Goal: Transaction & Acquisition: Purchase product/service

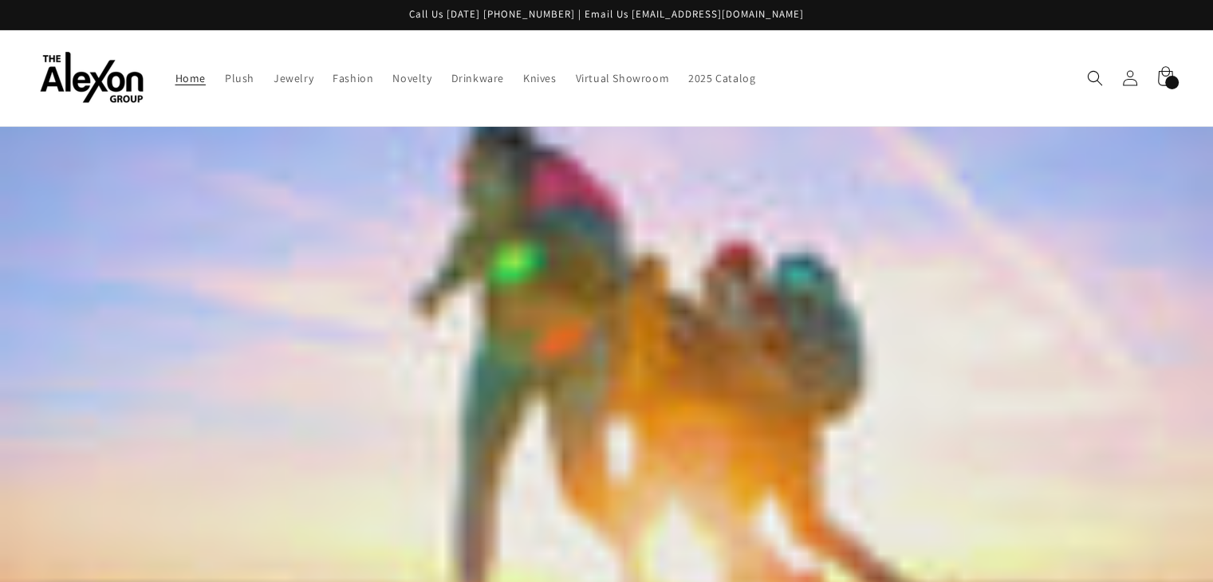
drag, startPoint x: 1165, startPoint y: 66, endPoint x: 1166, endPoint y: 96, distance: 29.5
click at [1165, 67] on icon at bounding box center [1165, 78] width 35 height 35
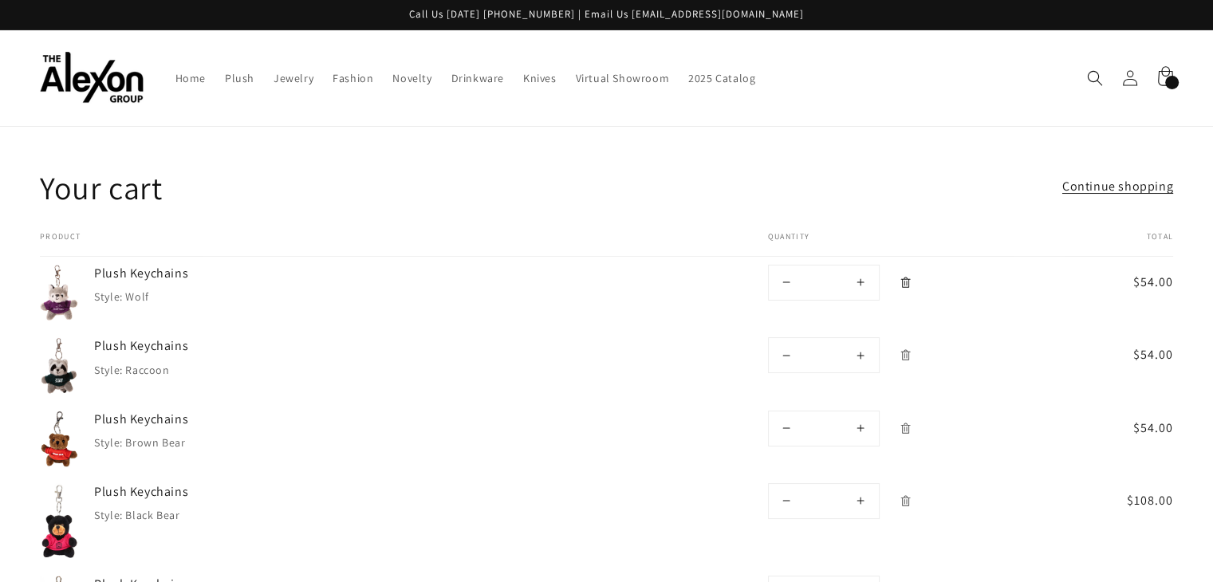
click at [906, 277] on icon "Remove Plush Keychains - Wolf" at bounding box center [906, 283] width 12 height 12
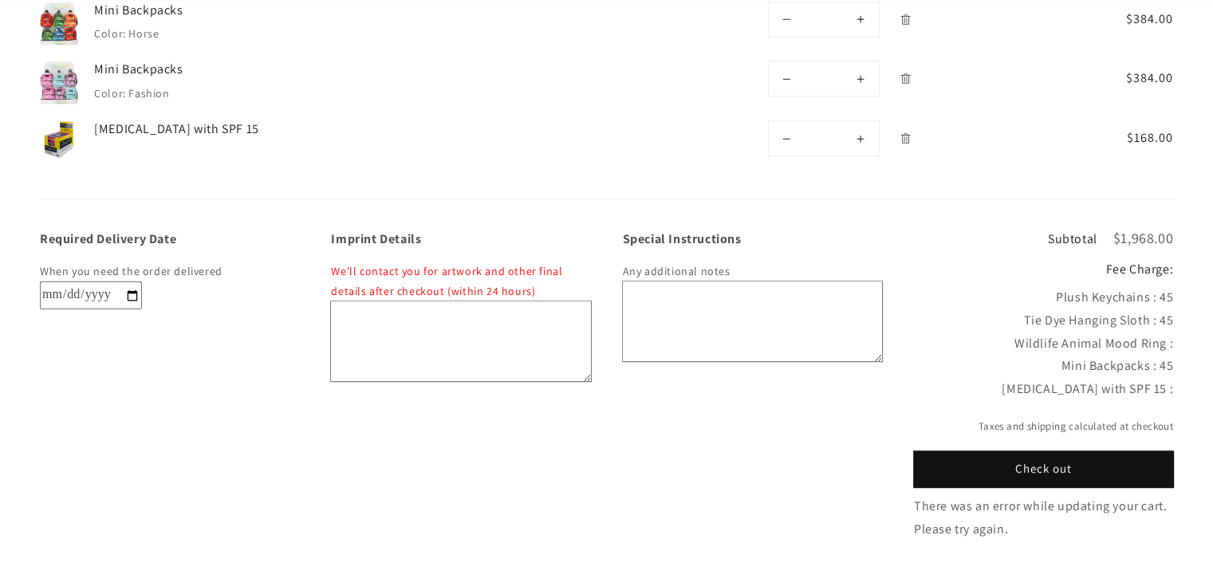
scroll to position [1037, 0]
drag, startPoint x: 1152, startPoint y: 364, endPoint x: 1168, endPoint y: 364, distance: 16.7
click at [1168, 377] on div "Lip Balm with SPF 15 :" at bounding box center [1043, 388] width 259 height 23
click at [1177, 380] on div "Required Delivery Date When you need the order delivered Imprint Details We'll …" at bounding box center [606, 370] width 1213 height 342
drag, startPoint x: 1175, startPoint y: 364, endPoint x: 1187, endPoint y: 364, distance: 12.0
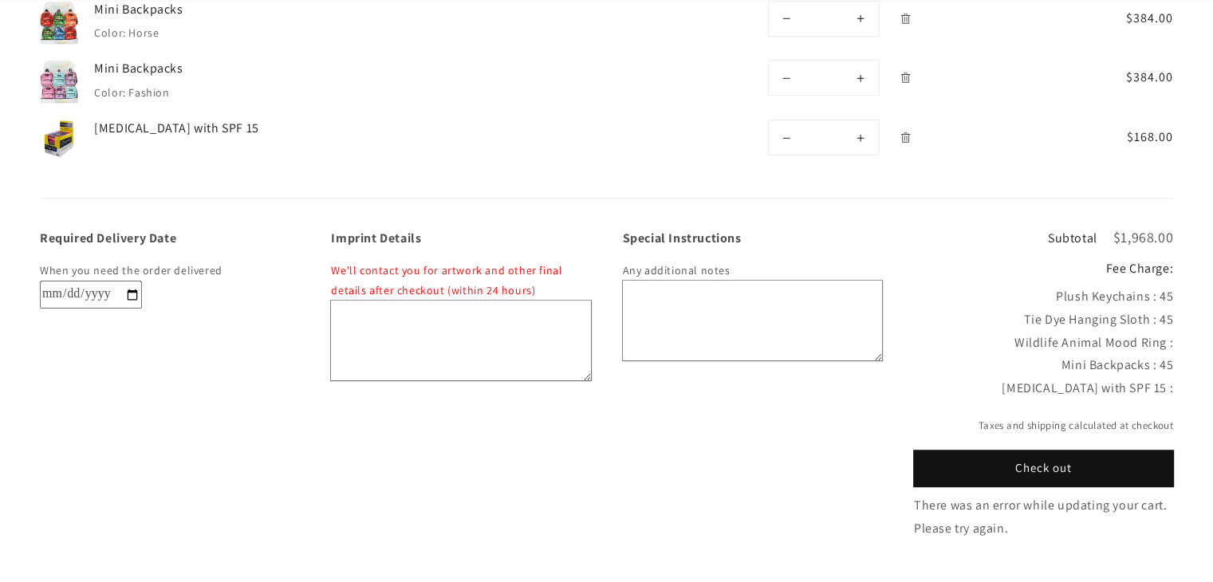
click at [1187, 364] on div "Required Delivery Date When you need the order delivered Imprint Details We'll …" at bounding box center [606, 370] width 1213 height 342
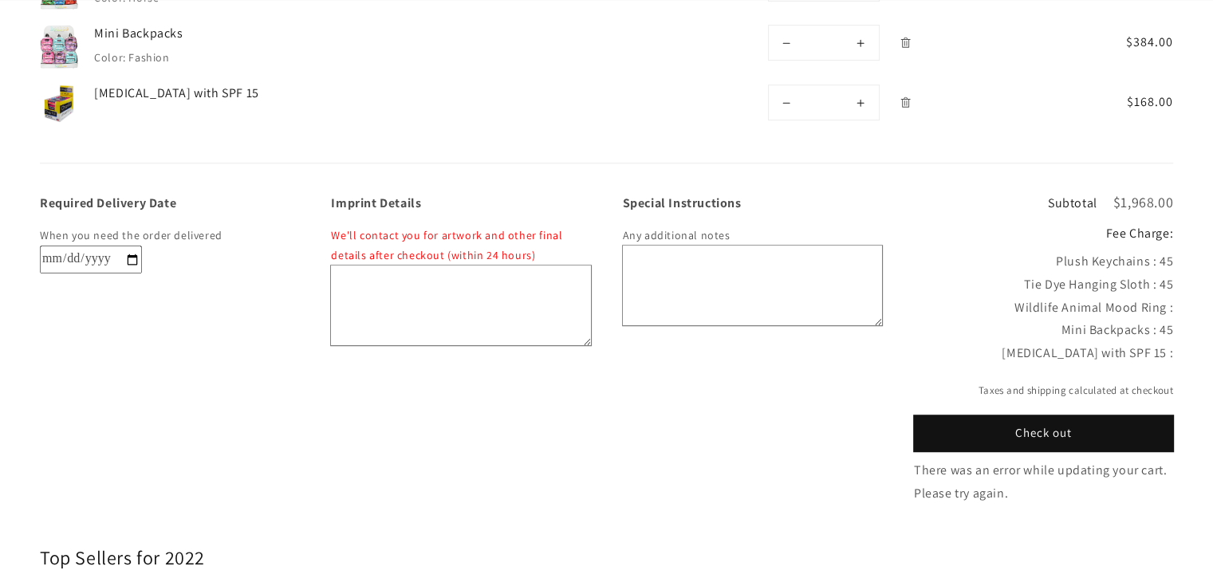
scroll to position [1116, 0]
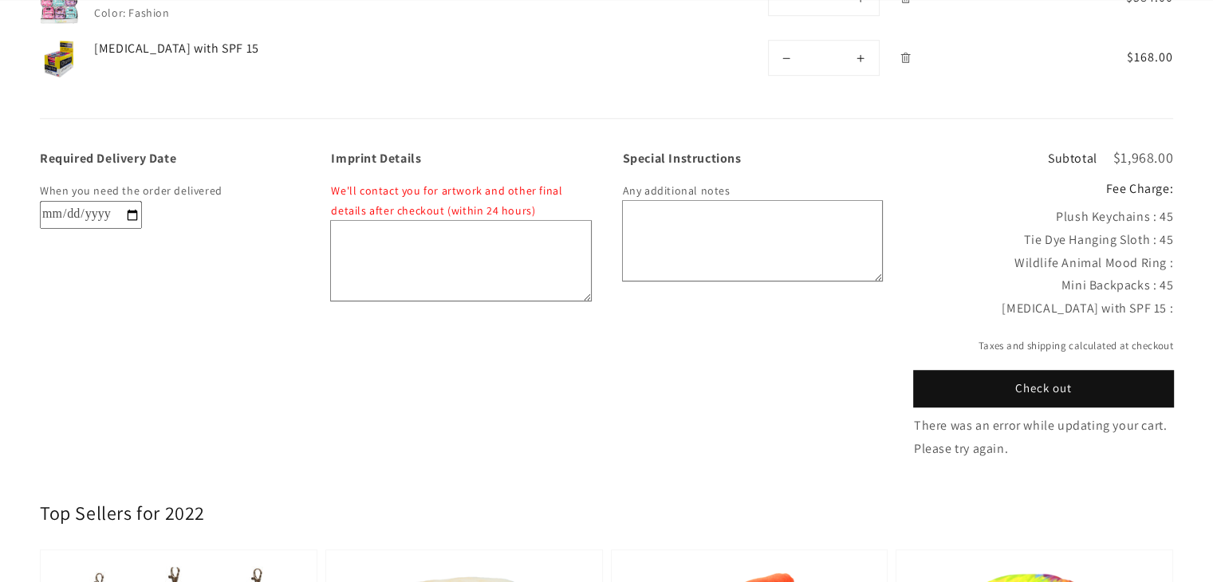
drag, startPoint x: 1015, startPoint y: 238, endPoint x: 1189, endPoint y: 238, distance: 173.8
click at [1189, 238] on div "Required Delivery Date When you need the order delivered Imprint Details We'll …" at bounding box center [606, 290] width 1213 height 342
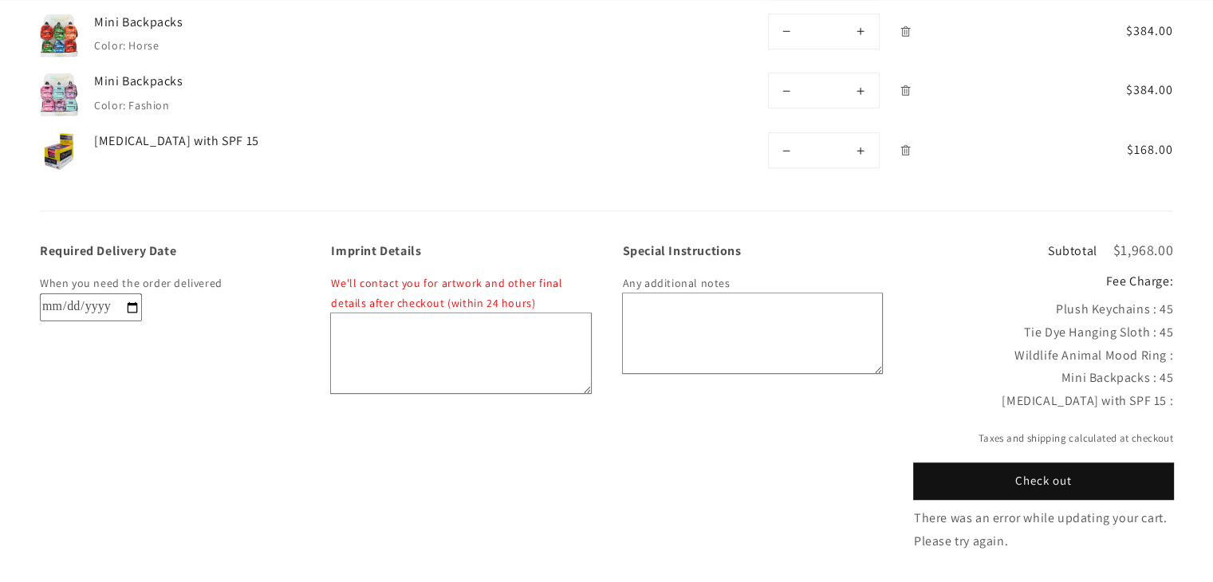
scroll to position [1037, 0]
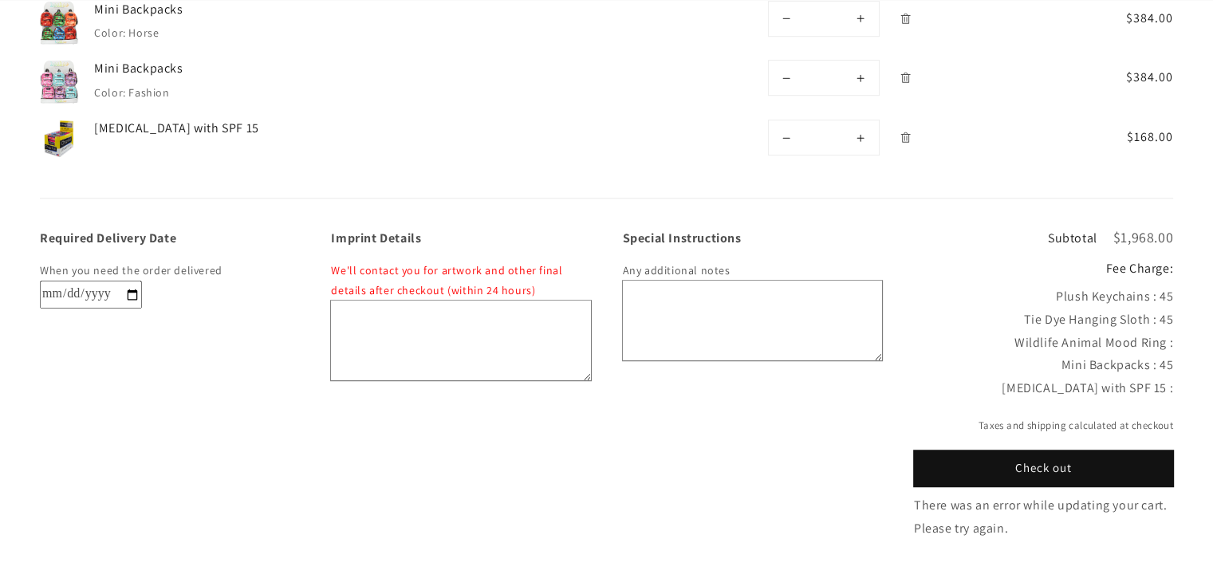
click at [1111, 332] on div "Wildlife Animal Mood Ring :" at bounding box center [1043, 343] width 259 height 23
drag, startPoint x: 1018, startPoint y: 317, endPoint x: 1167, endPoint y: 320, distance: 148.4
click at [1167, 332] on div "Wildlife Animal Mood Ring :" at bounding box center [1043, 343] width 259 height 23
drag, startPoint x: 1175, startPoint y: 317, endPoint x: 1023, endPoint y: 315, distance: 152.3
click at [1023, 315] on div "Required Delivery Date When you need the order delivered Imprint Details We'll …" at bounding box center [606, 370] width 1213 height 342
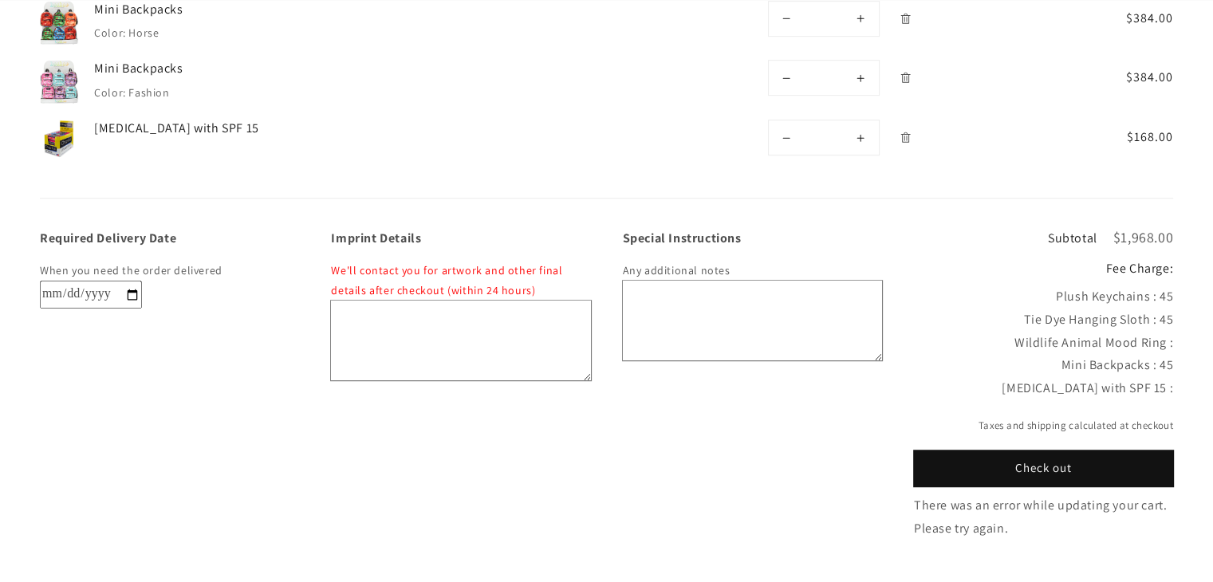
drag, startPoint x: 1177, startPoint y: 362, endPoint x: 1050, endPoint y: 364, distance: 126.8
click at [1050, 364] on div "Required Delivery Date When you need the order delivered Imprint Details We'll …" at bounding box center [606, 370] width 1213 height 342
click at [1045, 377] on div "Lip Balm with SPF 15 :" at bounding box center [1043, 388] width 259 height 23
drag, startPoint x: 1046, startPoint y: 363, endPoint x: 1174, endPoint y: 367, distance: 127.7
click at [1174, 367] on div "Required Delivery Date When you need the order delivered Imprint Details We'll …" at bounding box center [606, 370] width 1213 height 342
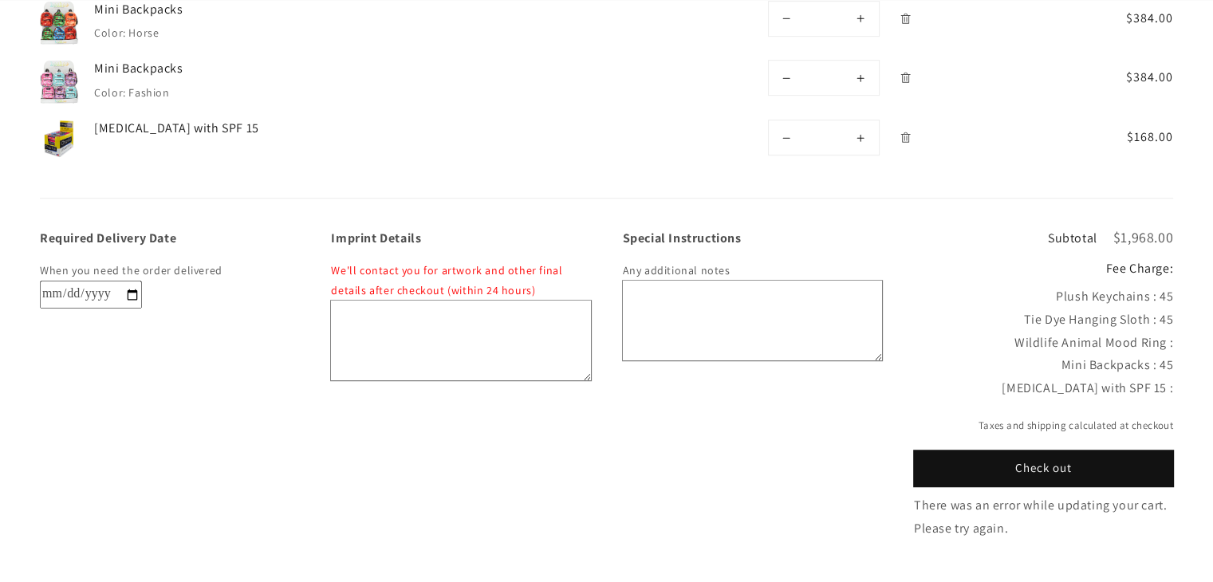
click at [1065, 377] on div "Lip Balm with SPF 15 :" at bounding box center [1043, 388] width 259 height 23
drag, startPoint x: 1033, startPoint y: 364, endPoint x: 1173, endPoint y: 366, distance: 140.4
click at [1173, 366] on div "Required Delivery Date When you need the order delivered Imprint Details We'll …" at bounding box center [606, 370] width 1213 height 342
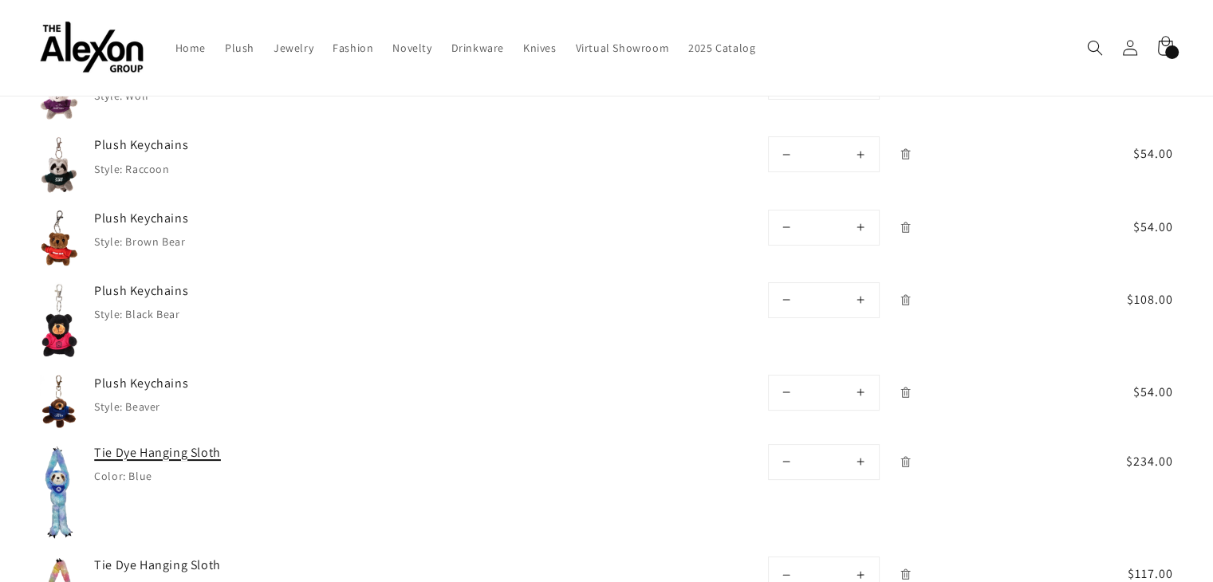
scroll to position [159, 0]
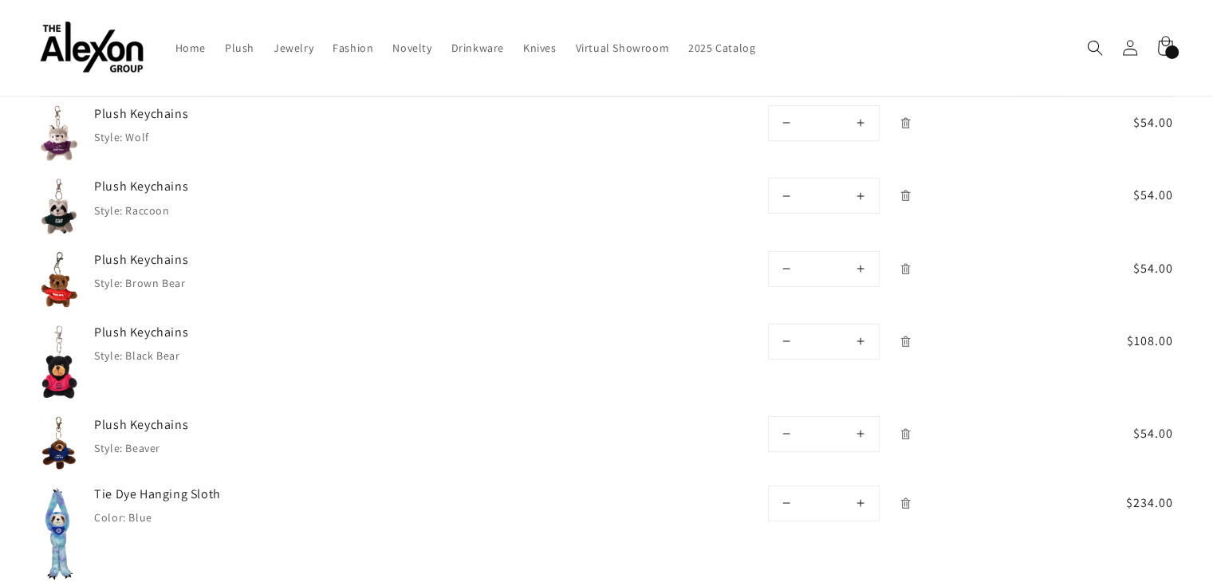
click at [858, 417] on button "Increase quantity for Plush Keychains" at bounding box center [861, 434] width 36 height 34
type input "**"
click at [908, 428] on icon "Remove Plush Keychains - Beaver" at bounding box center [906, 434] width 12 height 12
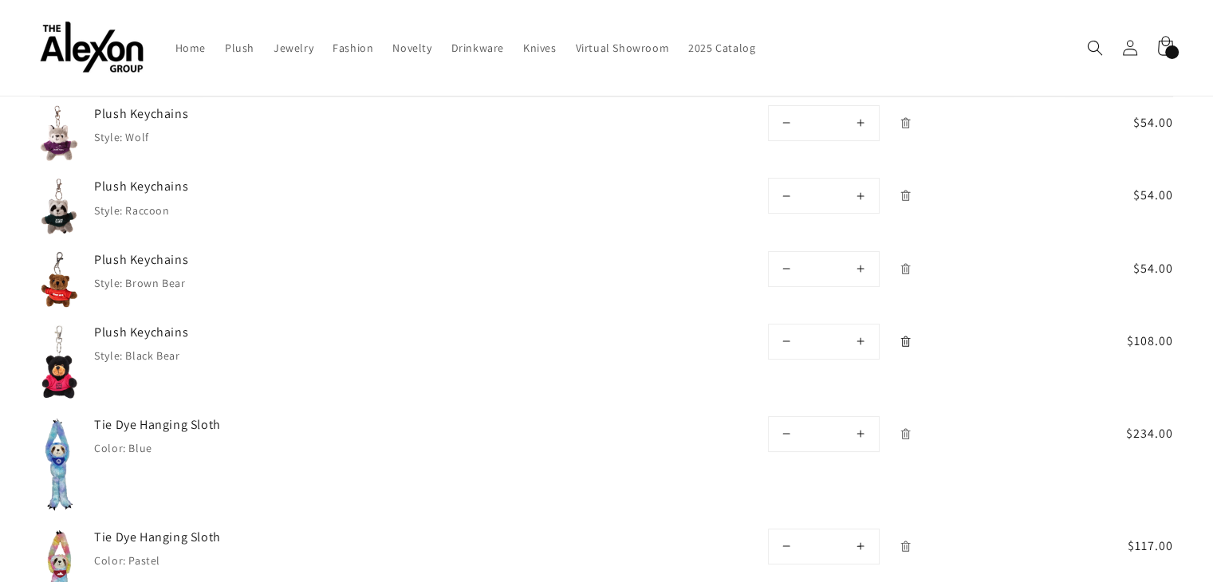
click at [900, 336] on icon "Remove Plush Keychains - Black Bear" at bounding box center [906, 342] width 12 height 12
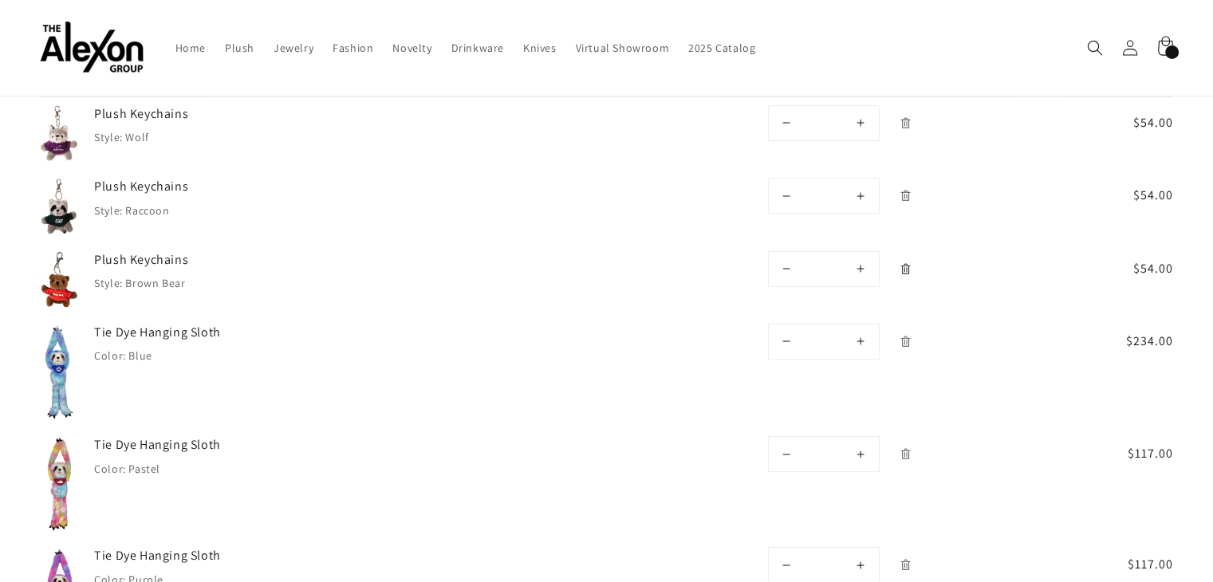
click at [904, 267] on icon "Remove Plush Keychains - Brown Bear" at bounding box center [905, 270] width 3 height 6
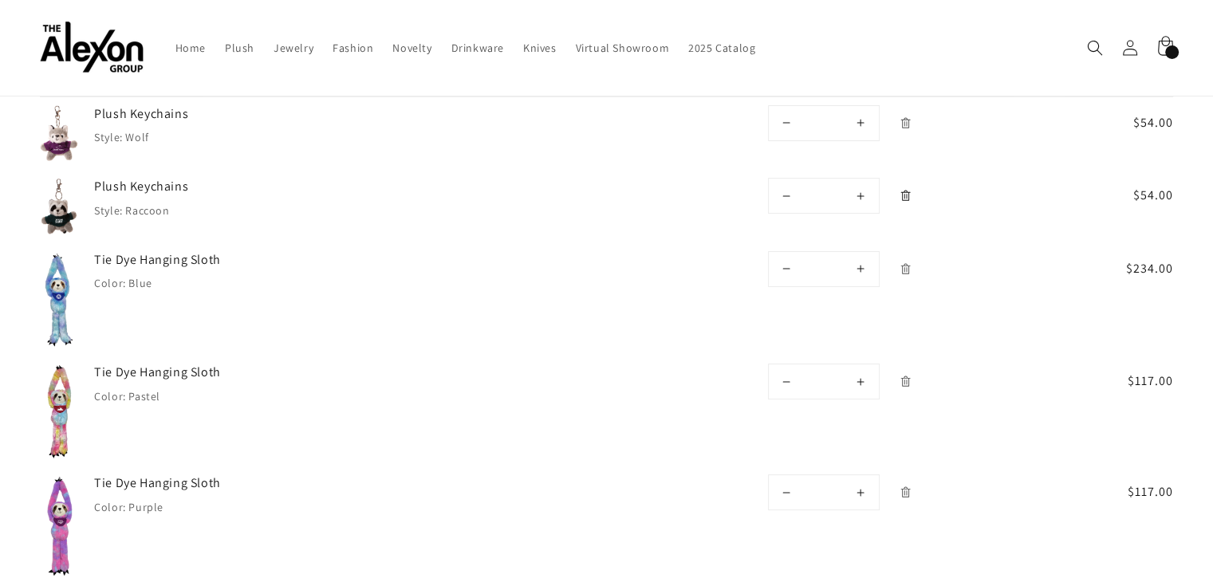
click at [904, 190] on icon "Remove Plush Keychains - Raccoon" at bounding box center [906, 196] width 12 height 12
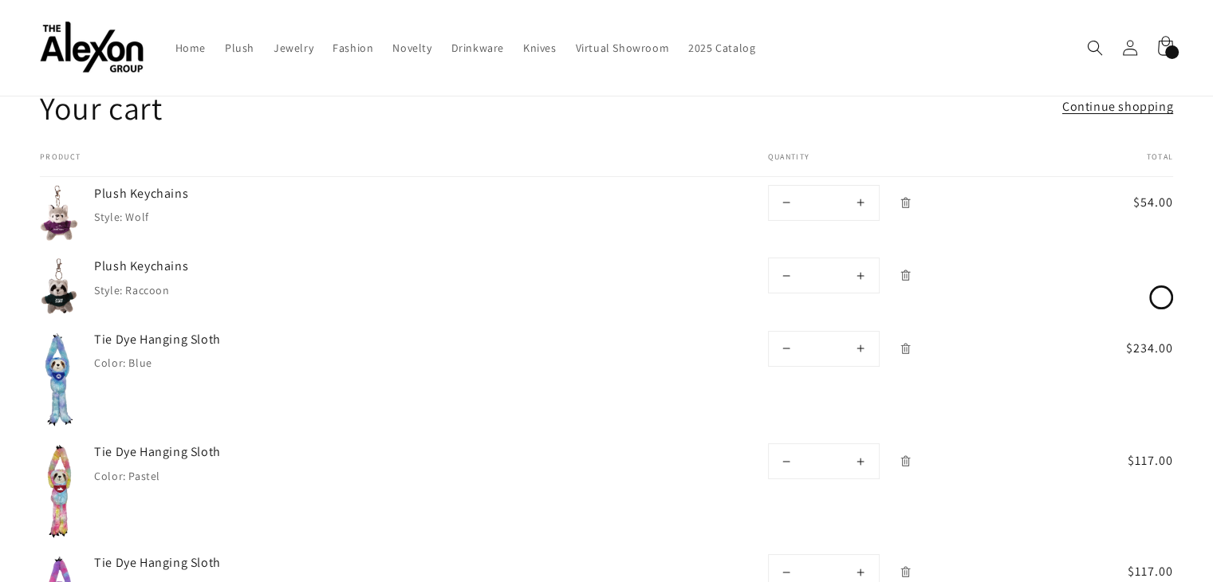
scroll to position [80, 0]
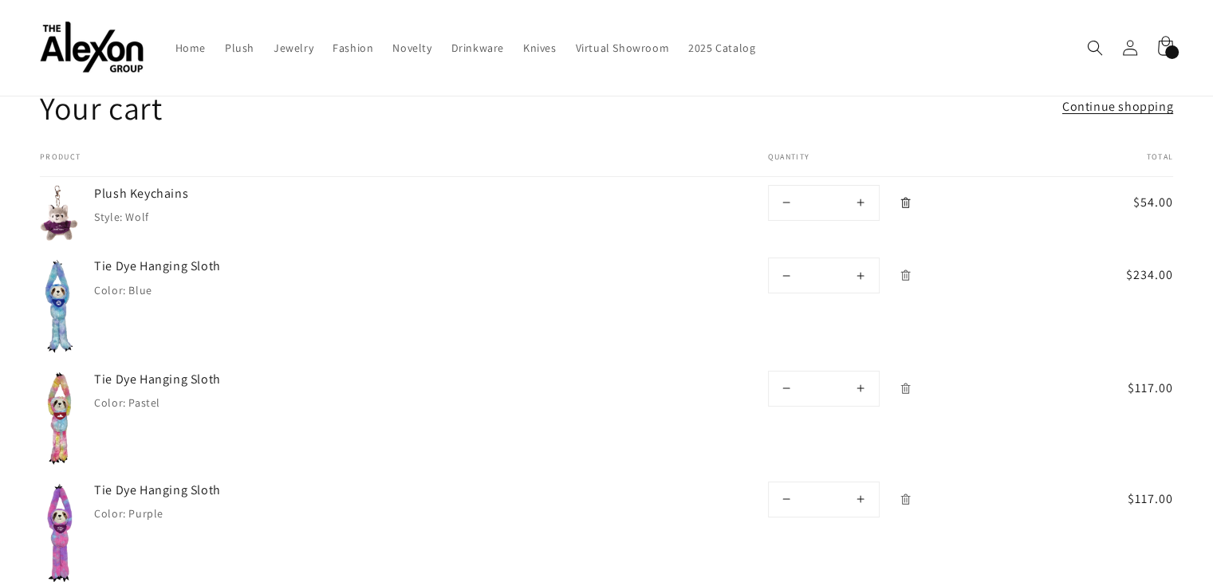
click at [905, 197] on icon "Remove Plush Keychains - Wolf" at bounding box center [906, 203] width 12 height 12
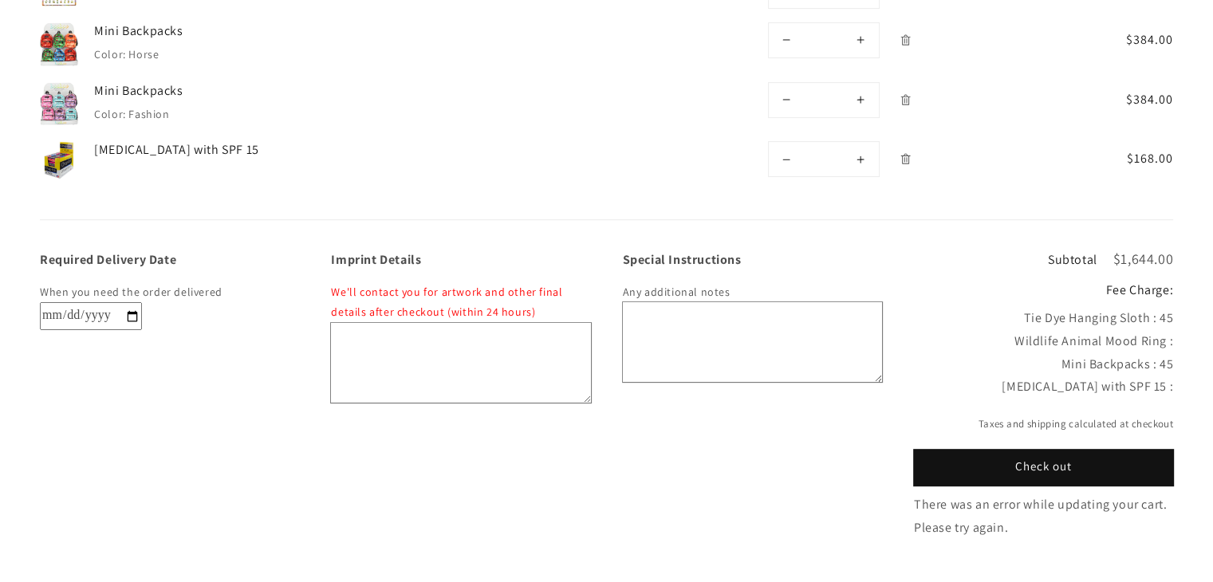
scroll to position [638, 0]
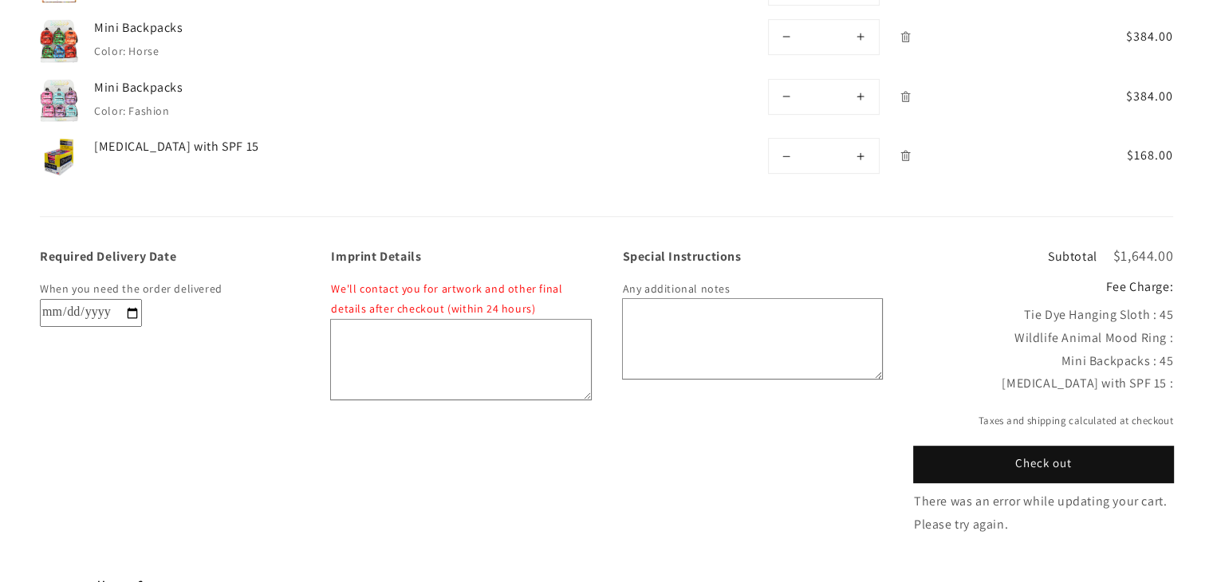
drag, startPoint x: 1034, startPoint y: 320, endPoint x: 1116, endPoint y: 372, distance: 97.1
click at [1116, 372] on div "Tie Dye Hanging Sloth : 45 Wildlife Animal Mood Ring : Mini Backpacks : 45" at bounding box center [1043, 350] width 259 height 92
click at [1128, 372] on div "Lip Balm with SPF 15 :" at bounding box center [1043, 383] width 259 height 23
click at [1012, 447] on button "Check out" at bounding box center [1043, 465] width 259 height 36
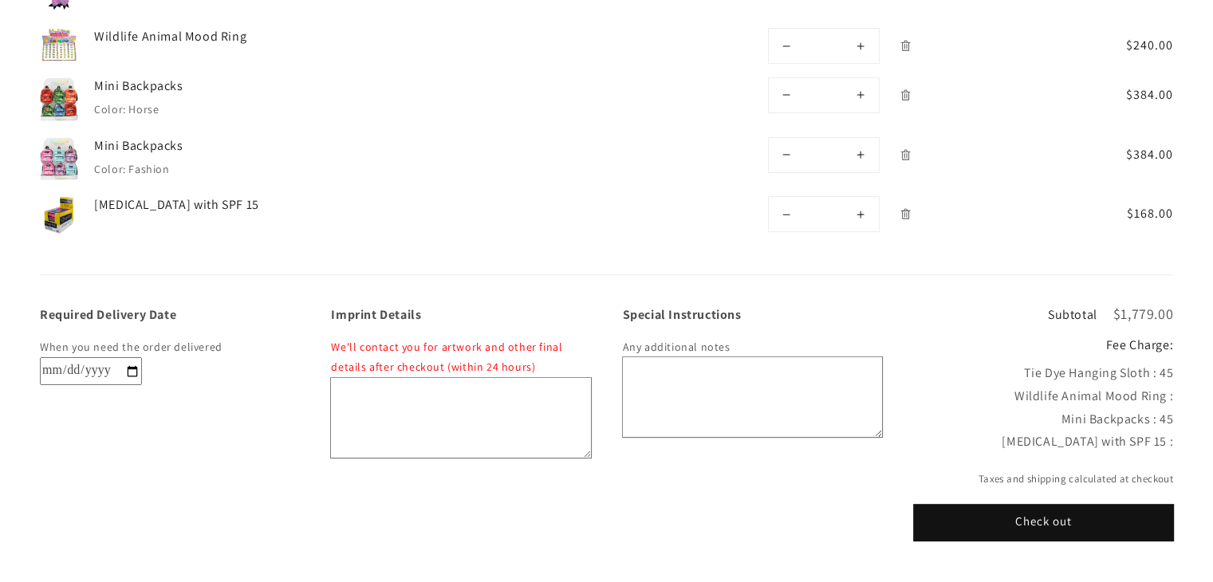
scroll to position [600, 0]
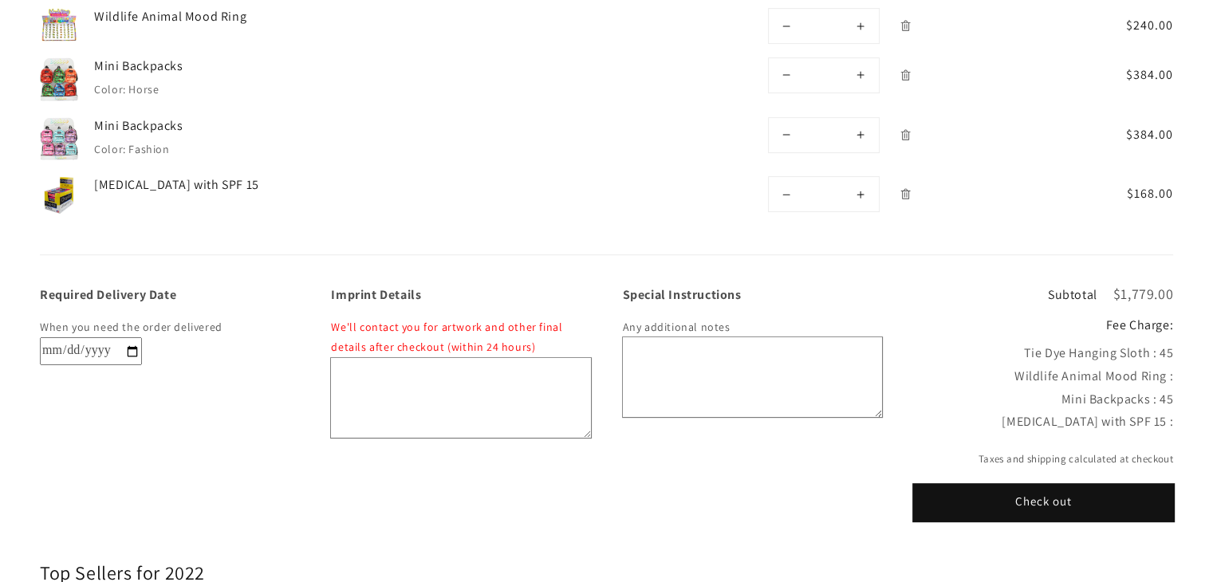
click at [1058, 485] on button "Check out" at bounding box center [1043, 503] width 259 height 36
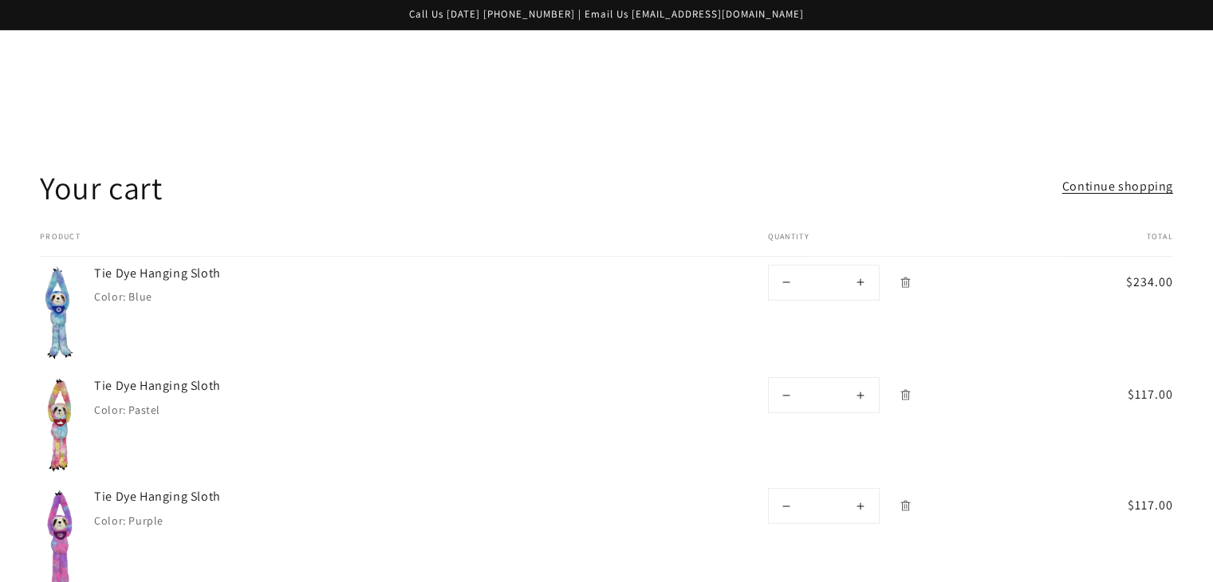
scroll to position [648, 0]
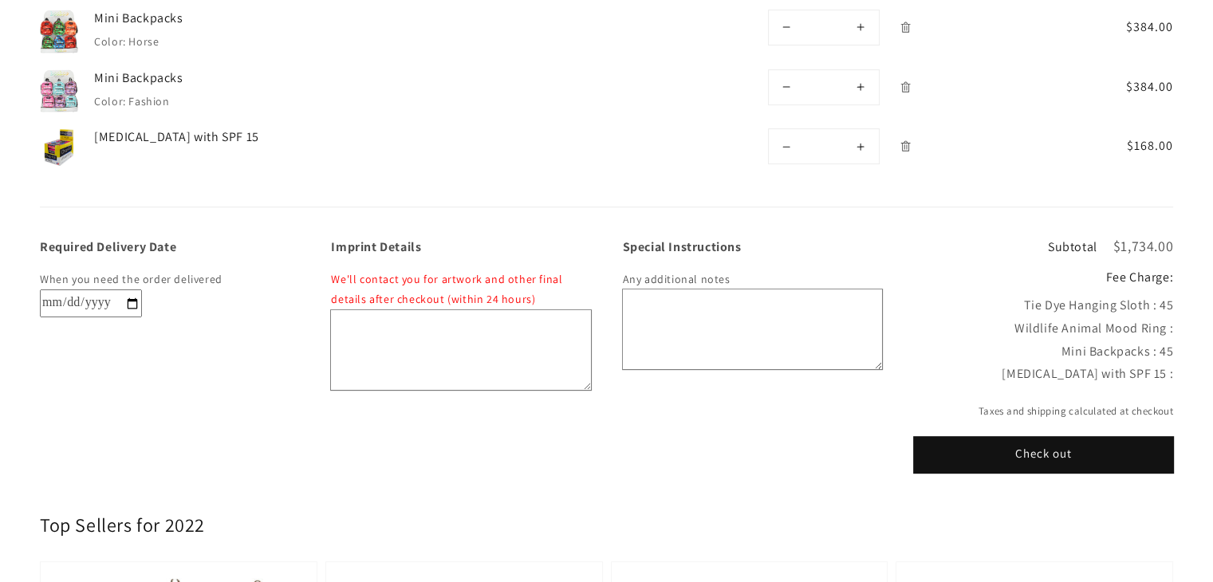
drag, startPoint x: 1078, startPoint y: 279, endPoint x: 1175, endPoint y: 279, distance: 97.3
click at [1175, 279] on div "Required Delivery Date When you need the order delivered Imprint Details We'll …" at bounding box center [606, 339] width 1213 height 265
drag, startPoint x: 1049, startPoint y: 321, endPoint x: 1189, endPoint y: 338, distance: 140.7
click at [1189, 338] on div "Required Delivery Date When you need the order delivered Imprint Details We'll …" at bounding box center [606, 339] width 1213 height 265
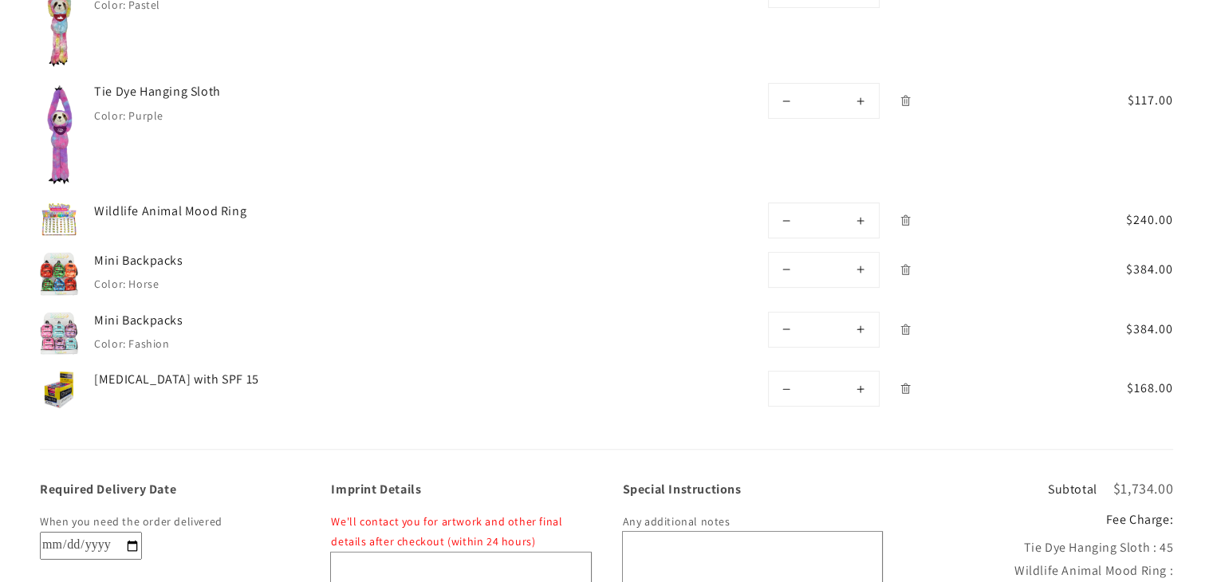
scroll to position [408, 0]
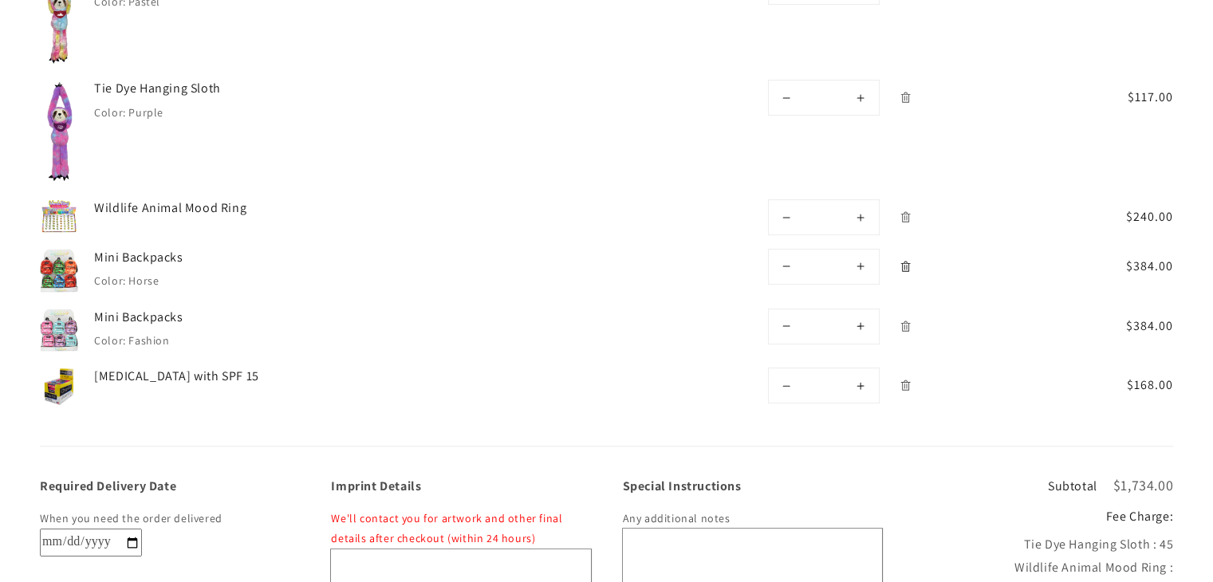
click at [909, 261] on icon "Remove Mini Backpacks - Horse" at bounding box center [906, 267] width 12 height 12
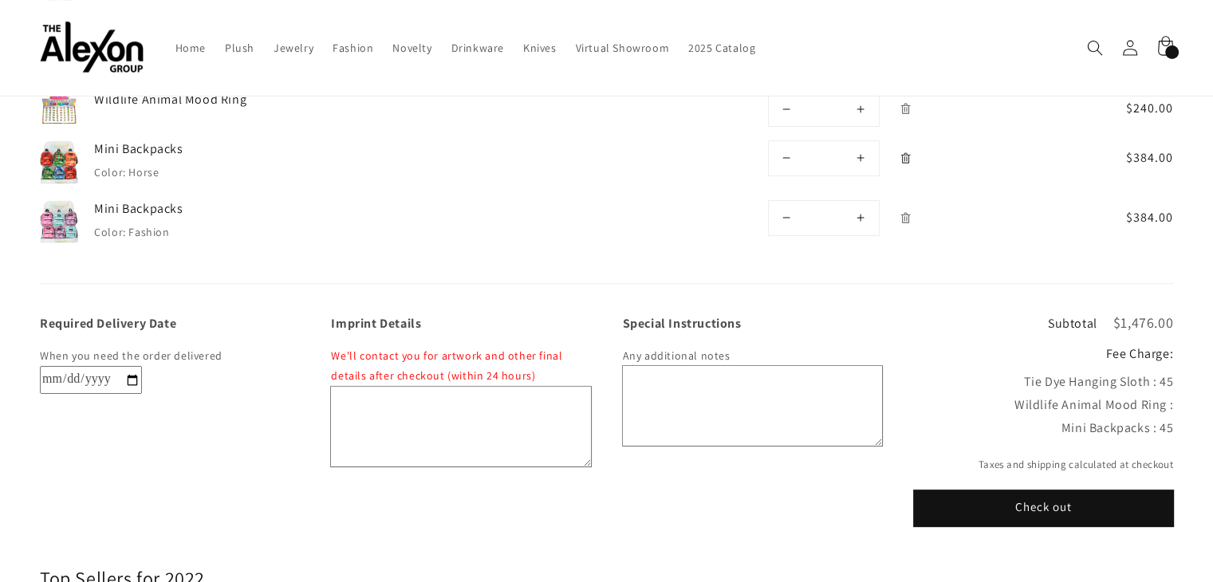
scroll to position [488, 0]
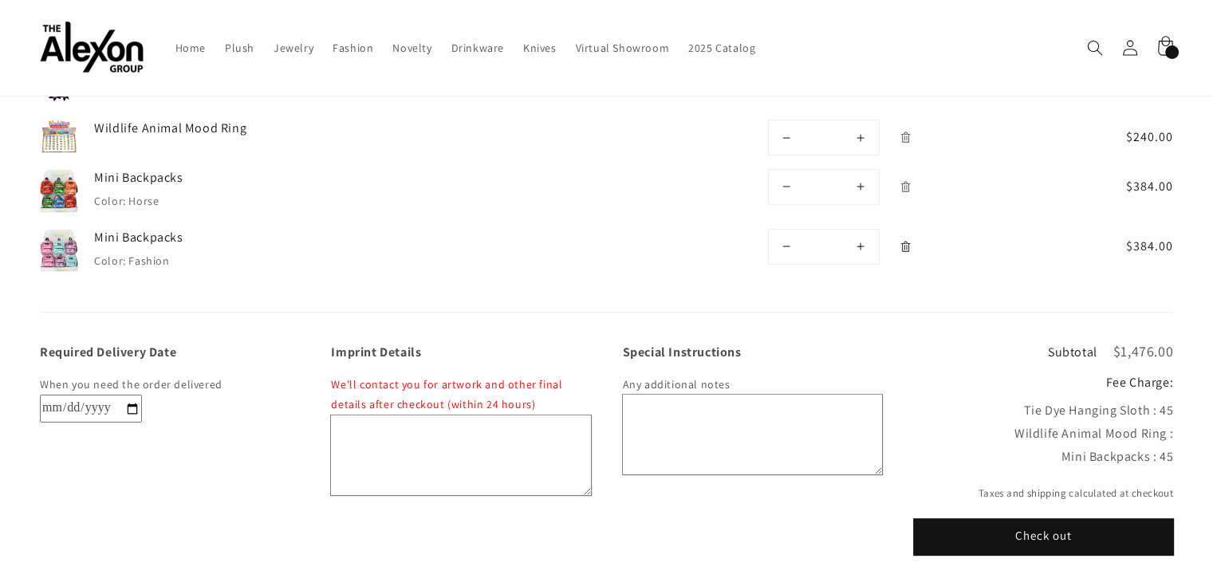
click at [900, 241] on icon "Remove Mini Backpacks - Fashion" at bounding box center [906, 247] width 12 height 12
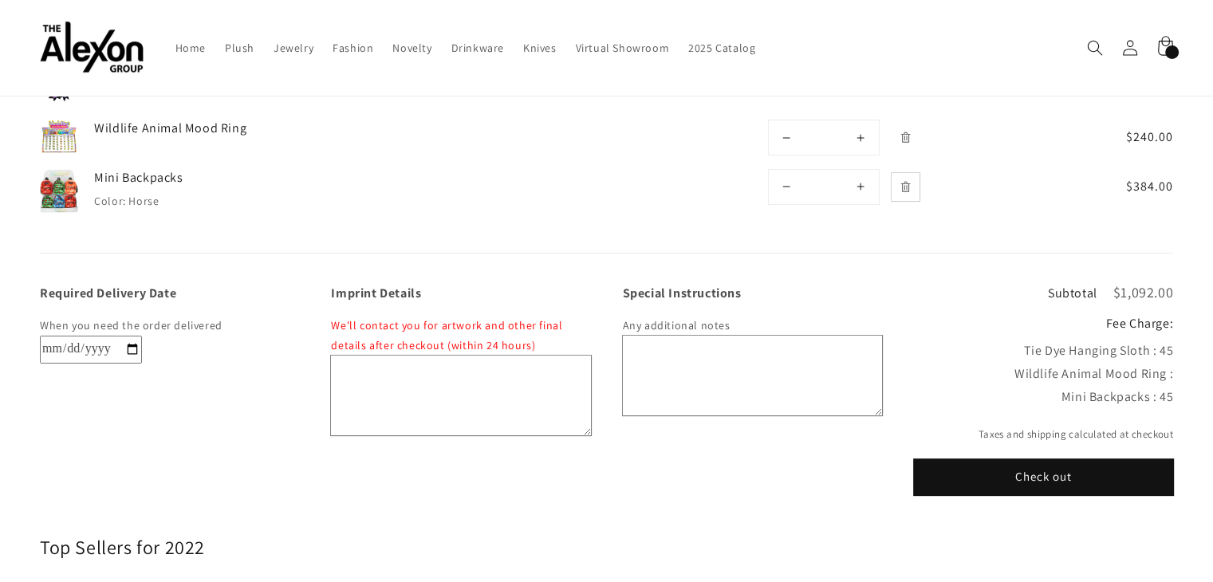
click at [905, 181] on icon "Remove Mini Backpacks - Horse" at bounding box center [906, 187] width 12 height 12
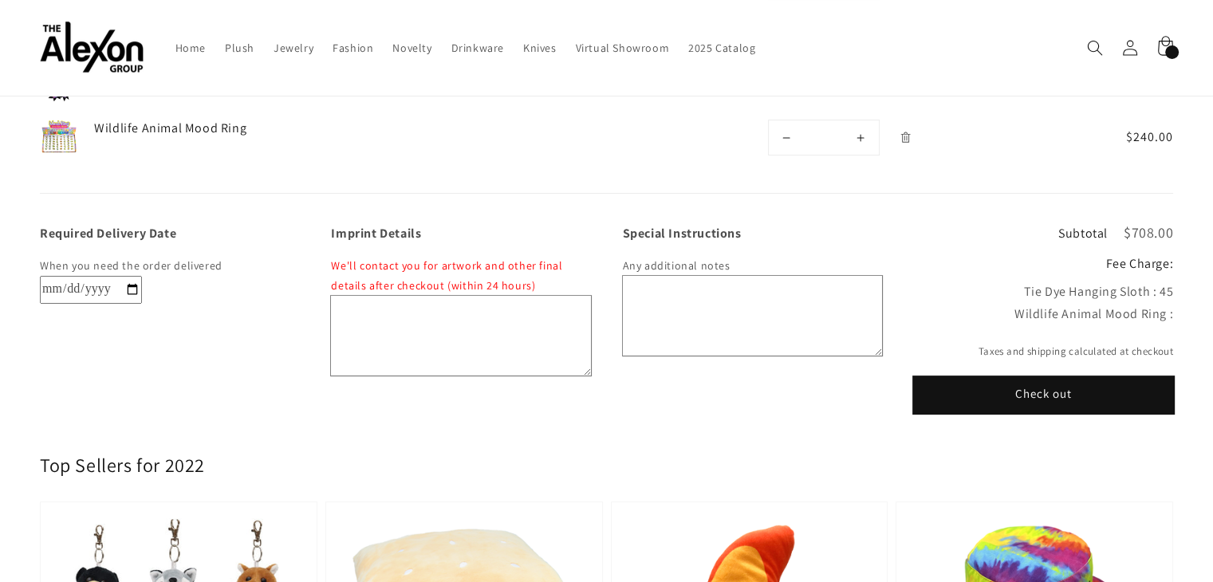
click at [1040, 377] on button "Check out" at bounding box center [1043, 395] width 259 height 36
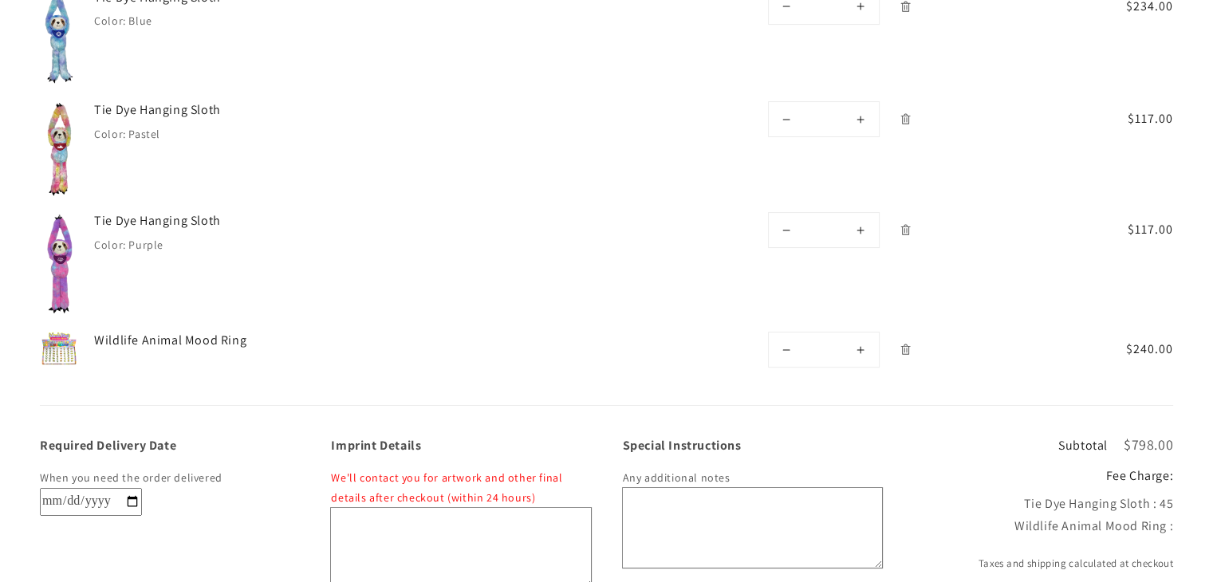
scroll to position [346, 0]
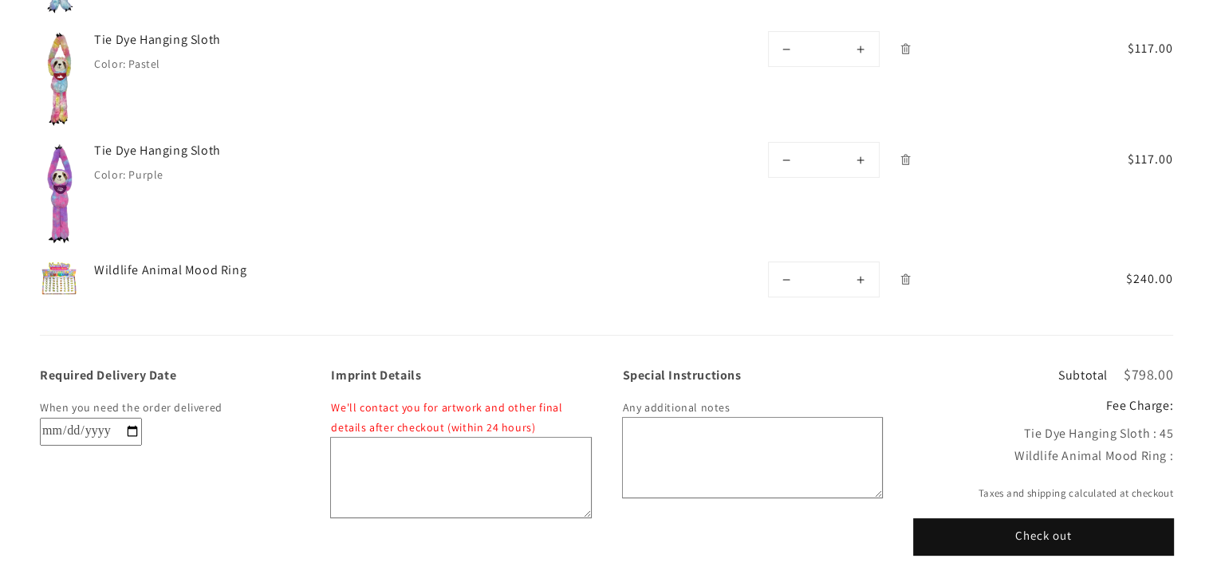
drag, startPoint x: 1018, startPoint y: 435, endPoint x: 1171, endPoint y: 444, distance: 153.4
click at [1171, 445] on div "Wildlife Animal Mood Ring :" at bounding box center [1043, 456] width 259 height 23
click at [1172, 445] on div "Wildlife Animal Mood Ring :" at bounding box center [1043, 456] width 259 height 23
drag, startPoint x: 1158, startPoint y: 436, endPoint x: 1016, endPoint y: 431, distance: 142.0
click at [1016, 431] on div "Required Delivery Date When you need the order delivered Imprint Details We'll …" at bounding box center [606, 445] width 1213 height 219
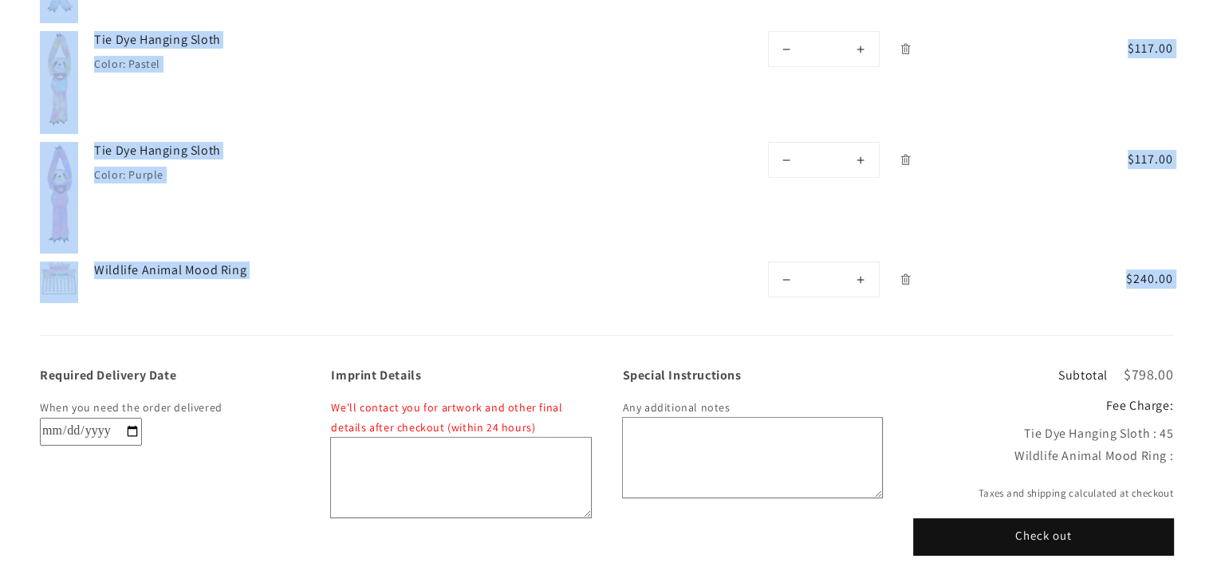
drag, startPoint x: 31, startPoint y: 317, endPoint x: 124, endPoint y: 313, distance: 93.4
click at [163, 308] on div "Product Total Quantity Total Setup Fee Fees: 45 Main Product: Mini Backpacks *" at bounding box center [606, 111] width 1133 height 450
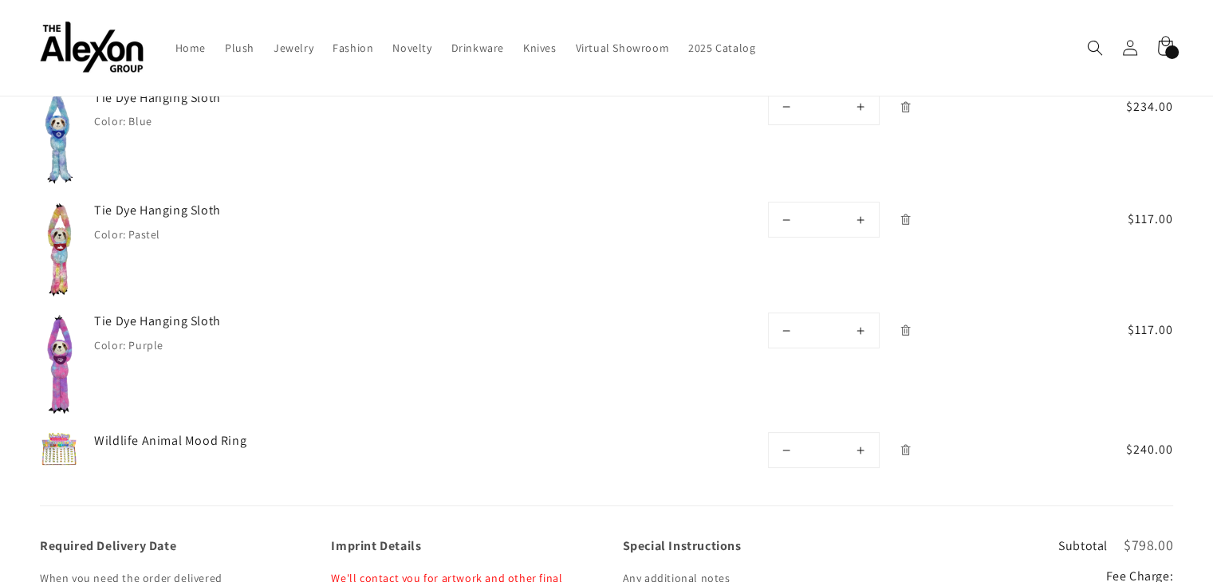
scroll to position [0, 0]
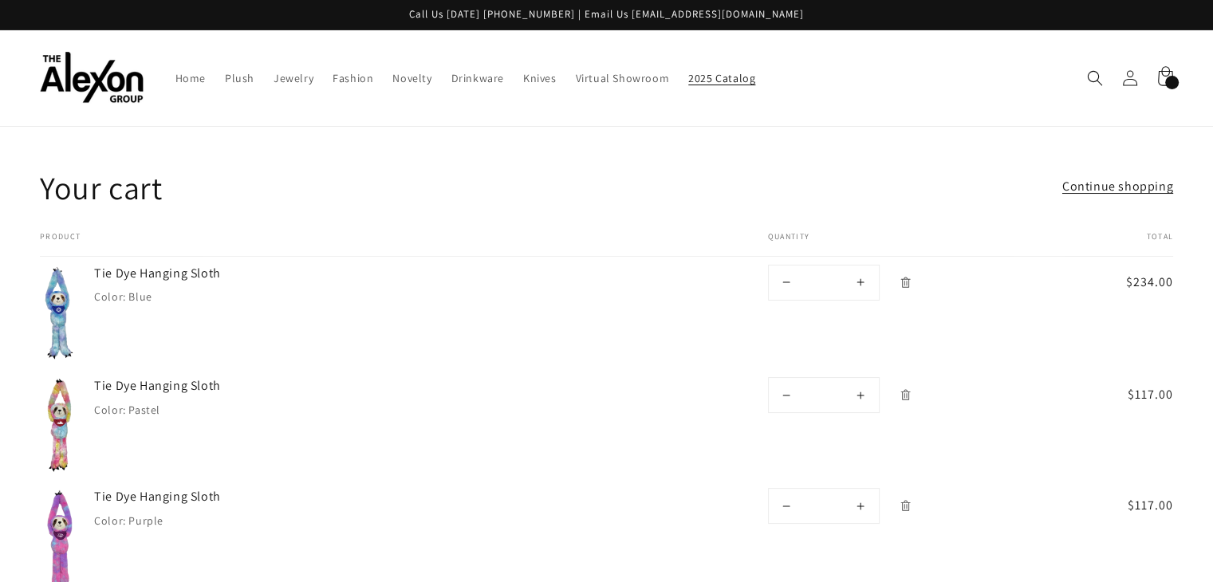
click at [711, 71] on span "2025 Catalog" at bounding box center [721, 78] width 67 height 14
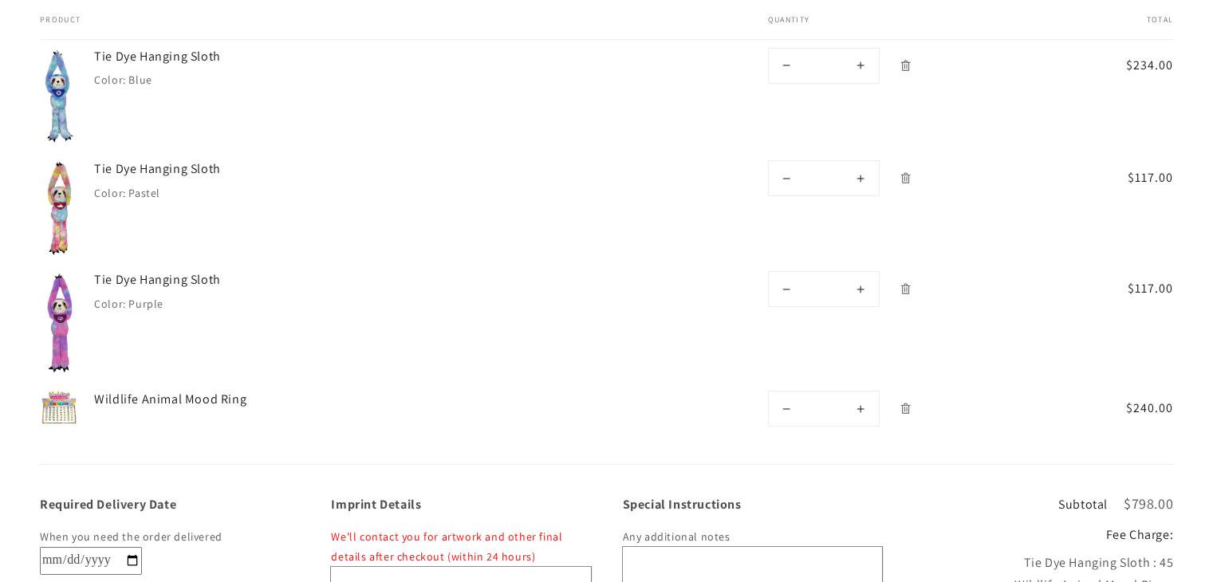
scroll to position [319, 0]
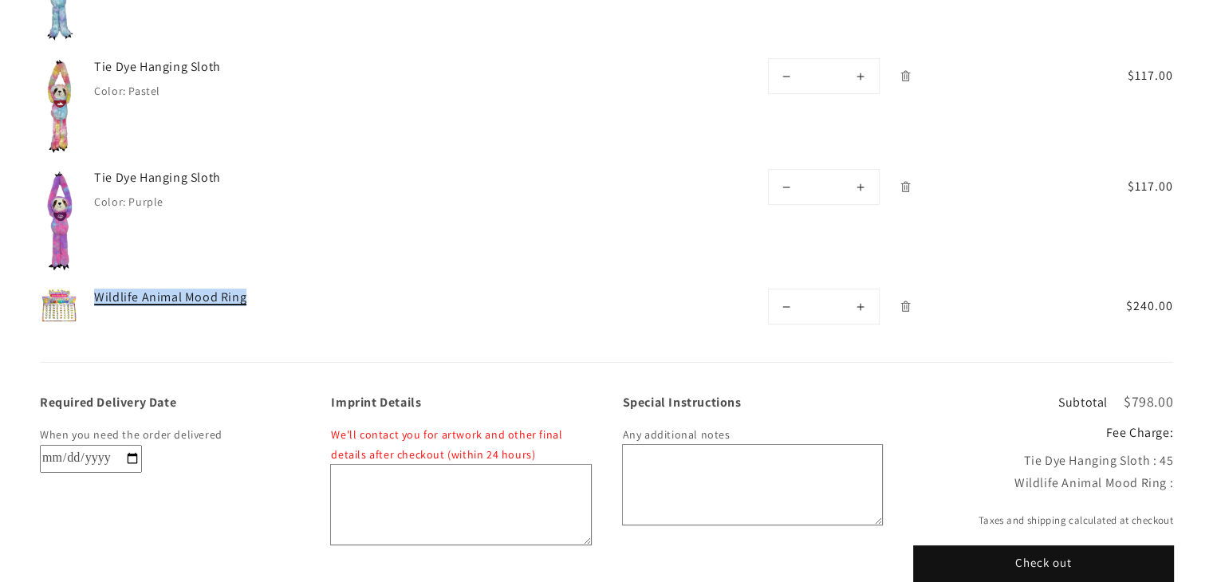
drag, startPoint x: 104, startPoint y: 278, endPoint x: 252, endPoint y: 282, distance: 148.4
click at [252, 282] on td "Wildlife Animal Mood Ring" at bounding box center [398, 305] width 641 height 49
copy link "Wildlife Animal Mood Ring"
